Goal: Complete application form

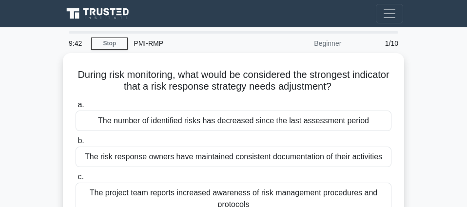
click at [330, 43] on div "Beginner" at bounding box center [304, 44] width 85 height 20
click at [119, 49] on link "Stop" at bounding box center [109, 44] width 37 height 12
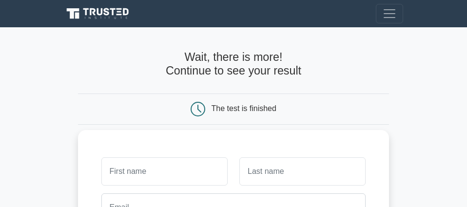
click at [159, 169] on input "text" at bounding box center [164, 172] width 126 height 28
type input "pami"
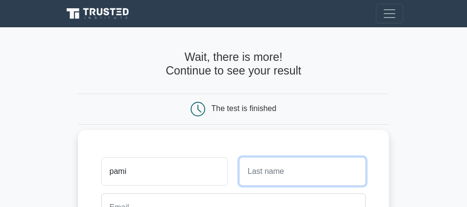
click at [291, 166] on input "text" at bounding box center [302, 172] width 126 height 28
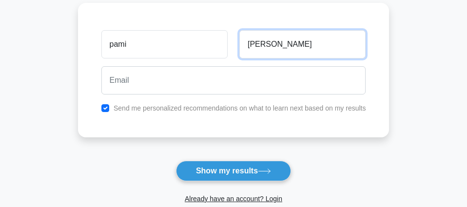
scroll to position [99, 0]
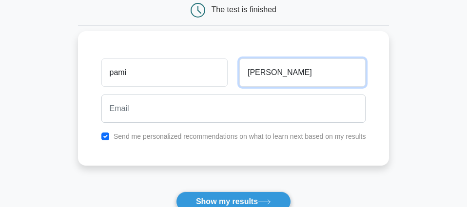
type input "[PERSON_NAME]"
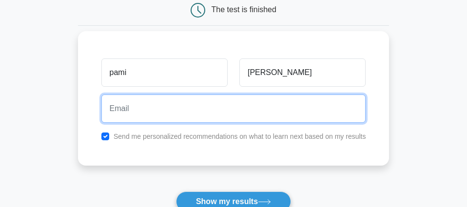
click at [296, 116] on input "email" at bounding box center [233, 109] width 265 height 28
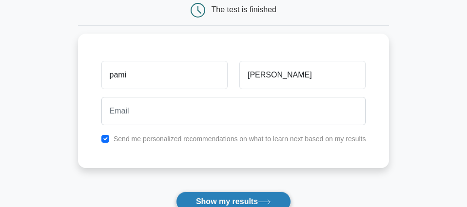
click at [265, 204] on icon at bounding box center [264, 201] width 13 height 5
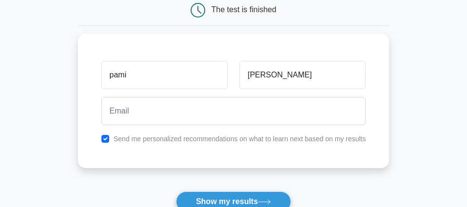
click at [230, 173] on form "Wait, there is more! Continue to see your result The test is finished [PERSON_N…" at bounding box center [234, 103] width 312 height 303
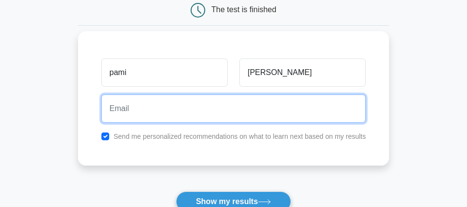
click at [188, 119] on input "email" at bounding box center [233, 109] width 265 height 28
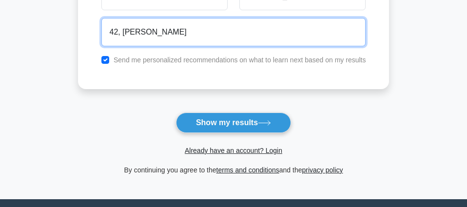
scroll to position [184, 0]
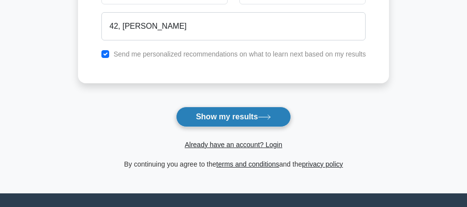
click at [273, 114] on button "Show my results" at bounding box center [233, 117] width 115 height 20
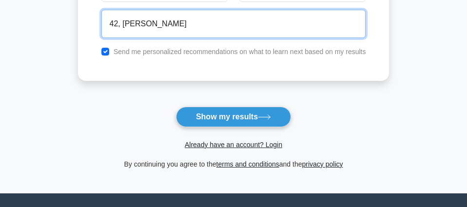
click at [166, 25] on input "42, [PERSON_NAME]" at bounding box center [233, 24] width 265 height 28
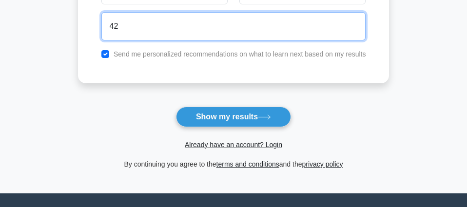
type input "4"
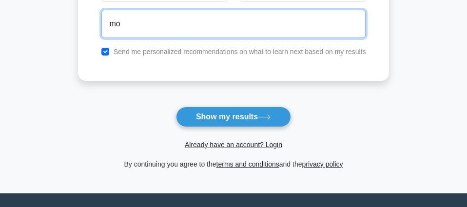
click at [261, 31] on input "mo" at bounding box center [233, 24] width 265 height 28
type input "m"
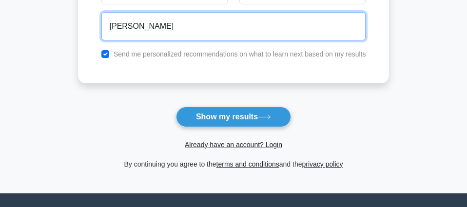
paste input "NATIONAL AGENCY FOR FOOD AND DRUG ADMINISTRATION AND CONTROL"
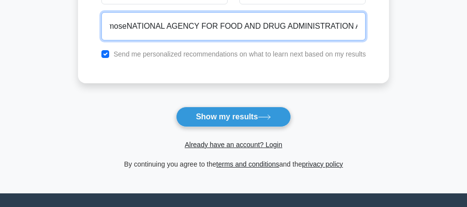
scroll to position [0, 0]
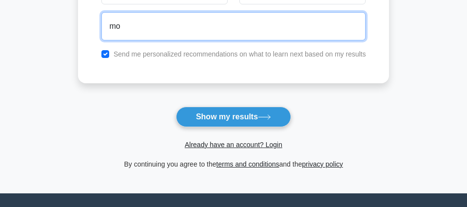
type input "m"
